Goal: Task Accomplishment & Management: Use online tool/utility

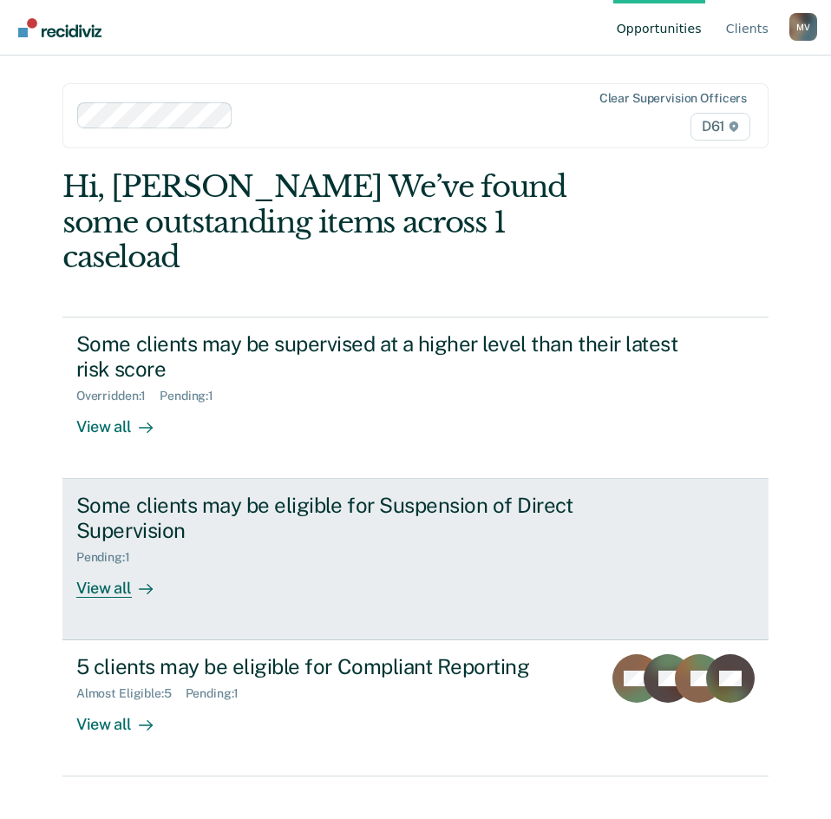
click at [242, 493] on div "Some clients may be eligible for Suspension of Direct Supervision" at bounding box center [380, 518] width 609 height 50
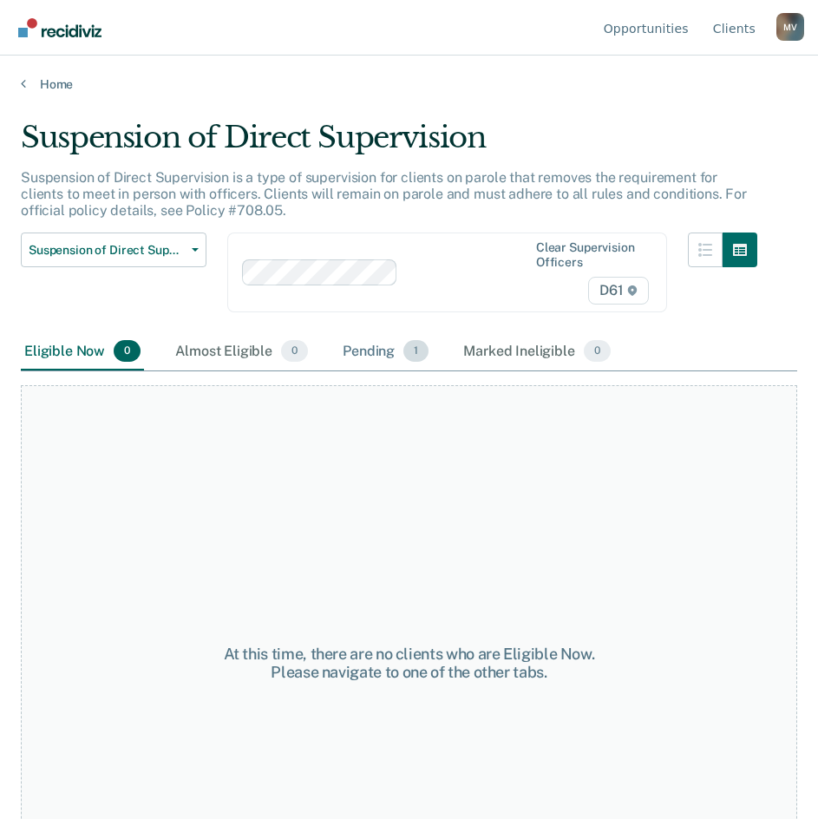
click at [365, 346] on div "Pending 1" at bounding box center [385, 352] width 93 height 38
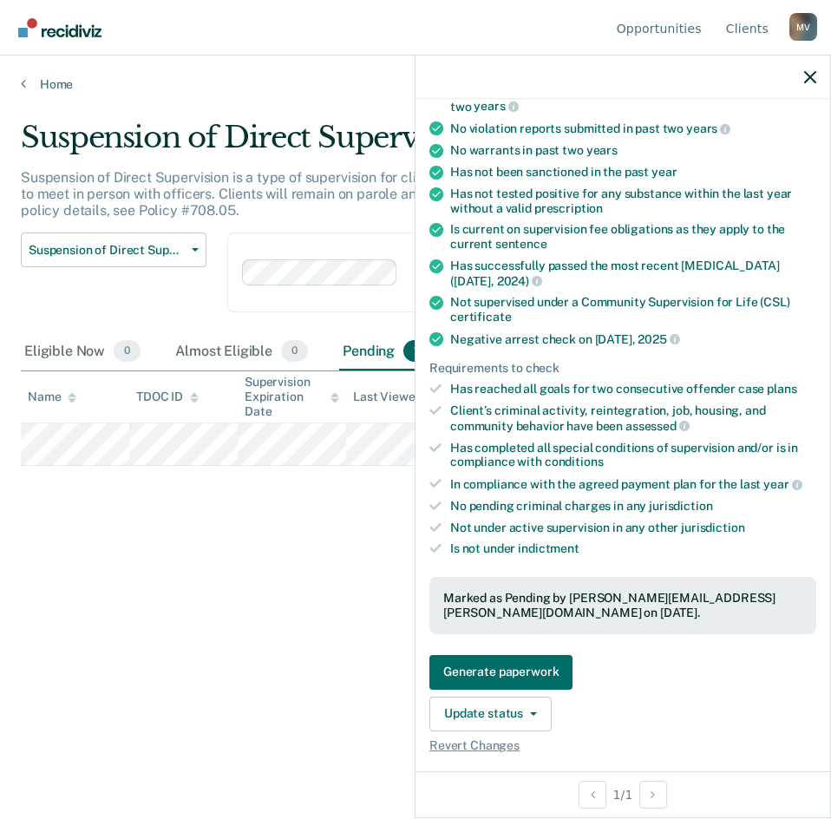
scroll to position [174, 0]
